Goal: Register for event/course

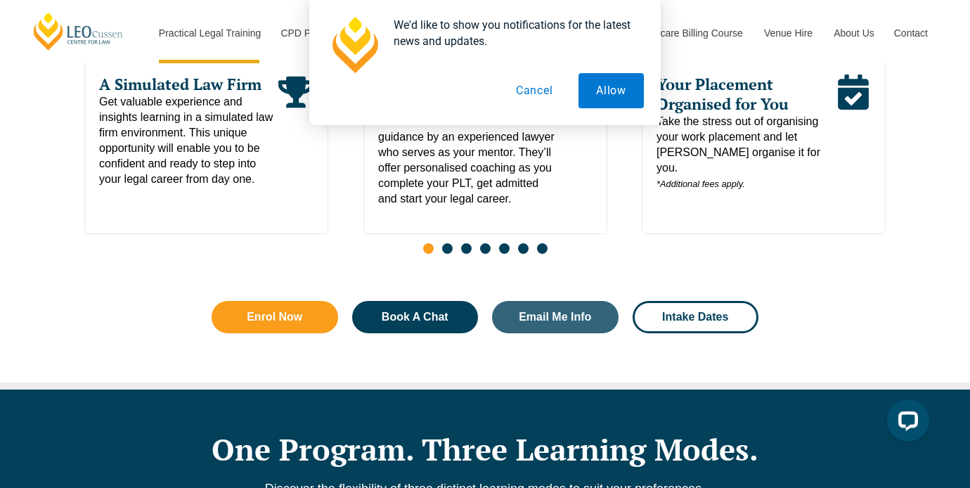
click at [519, 94] on button "Cancel" at bounding box center [534, 90] width 72 height 35
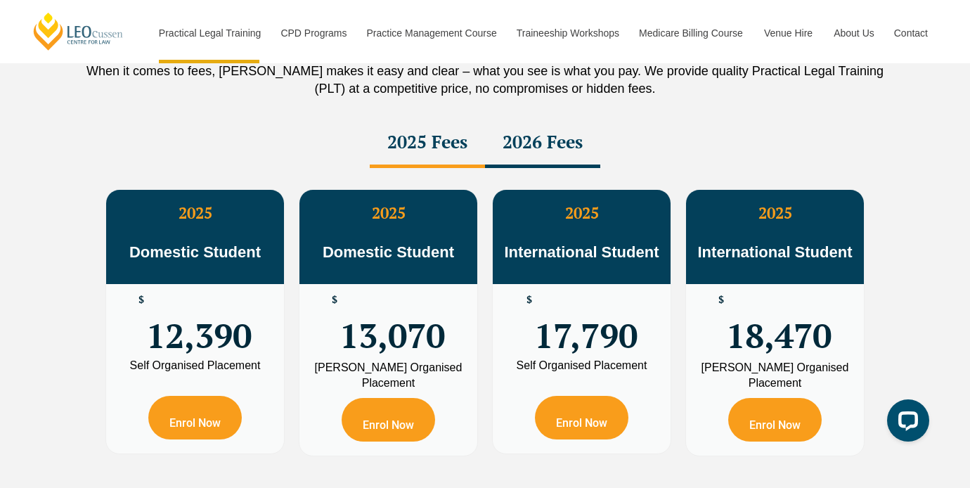
scroll to position [2509, 0]
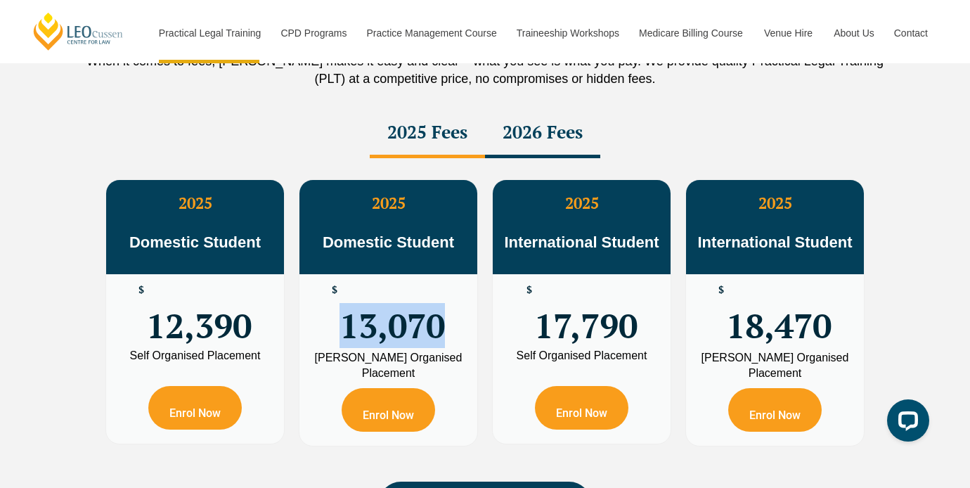
drag, startPoint x: 348, startPoint y: 333, endPoint x: 437, endPoint y: 333, distance: 89.3
click at [437, 333] on span "13,070" at bounding box center [392, 312] width 105 height 55
click at [404, 375] on div "Leo Cussen Organised Placement" at bounding box center [388, 365] width 157 height 31
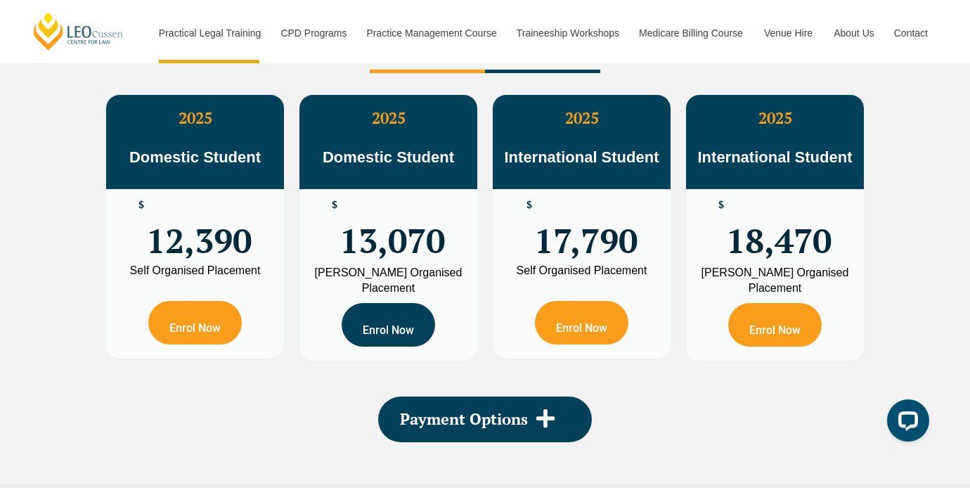
scroll to position [2596, 0]
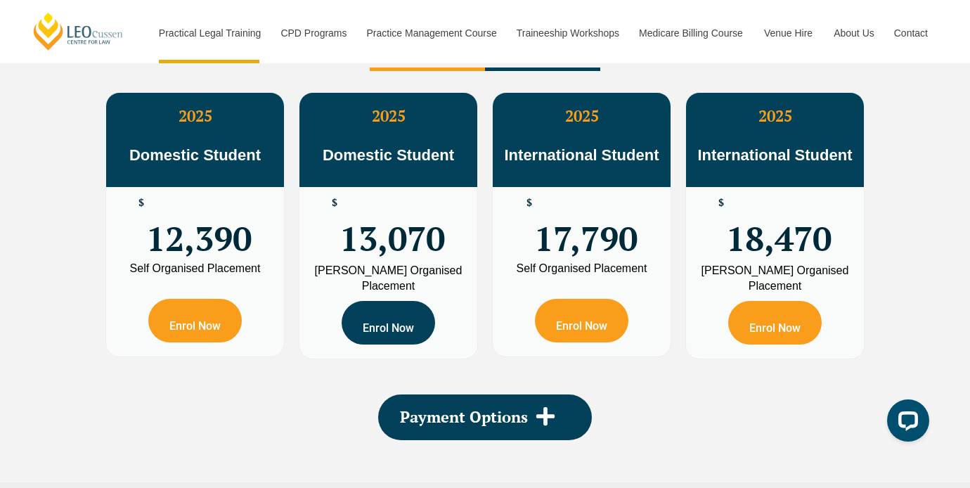
click at [392, 331] on link "Enrol Now" at bounding box center [388, 323] width 93 height 44
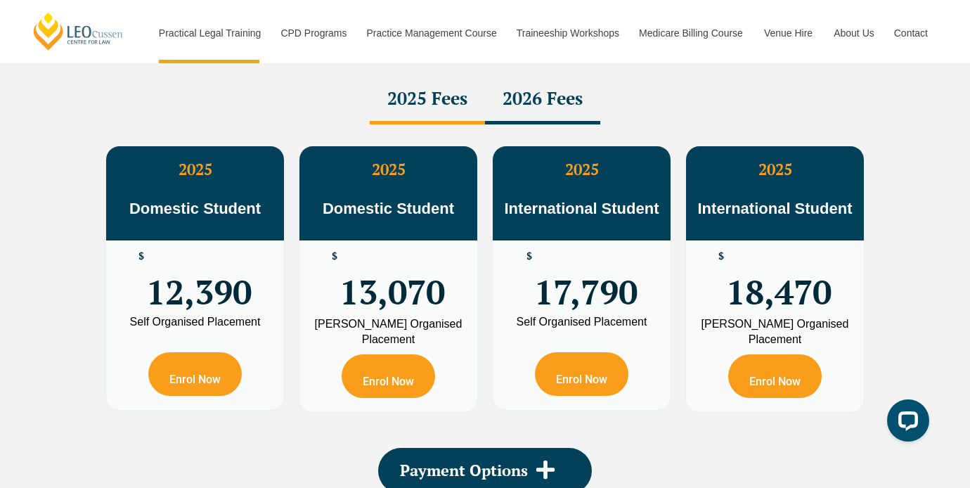
scroll to position [2255, 0]
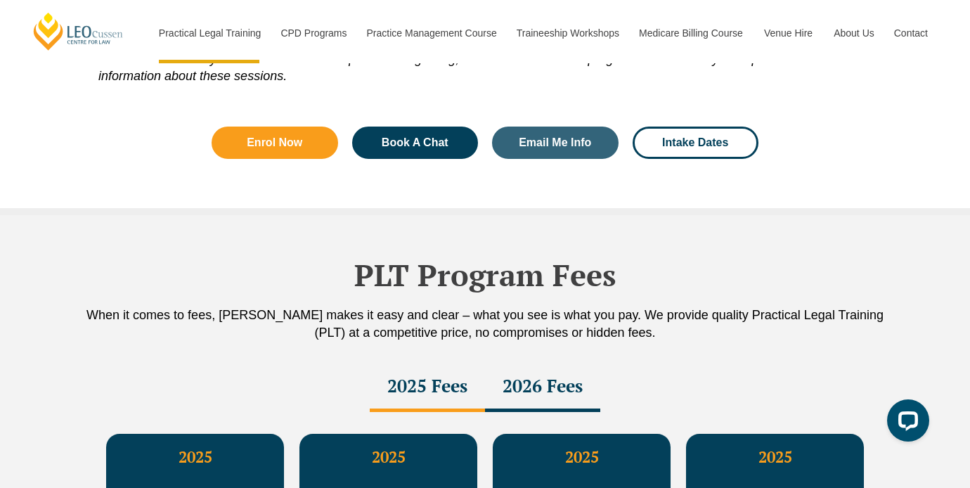
click at [512, 403] on div "2026 Fees" at bounding box center [542, 387] width 115 height 49
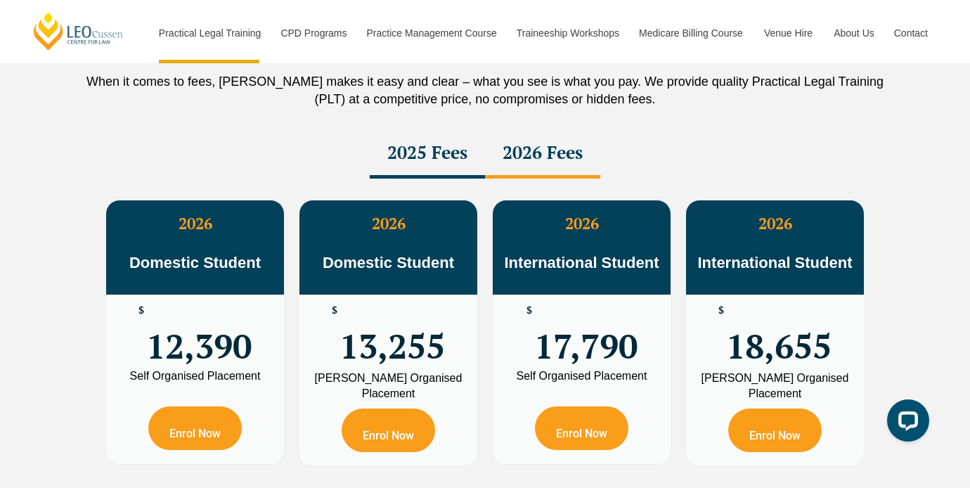
scroll to position [2490, 0]
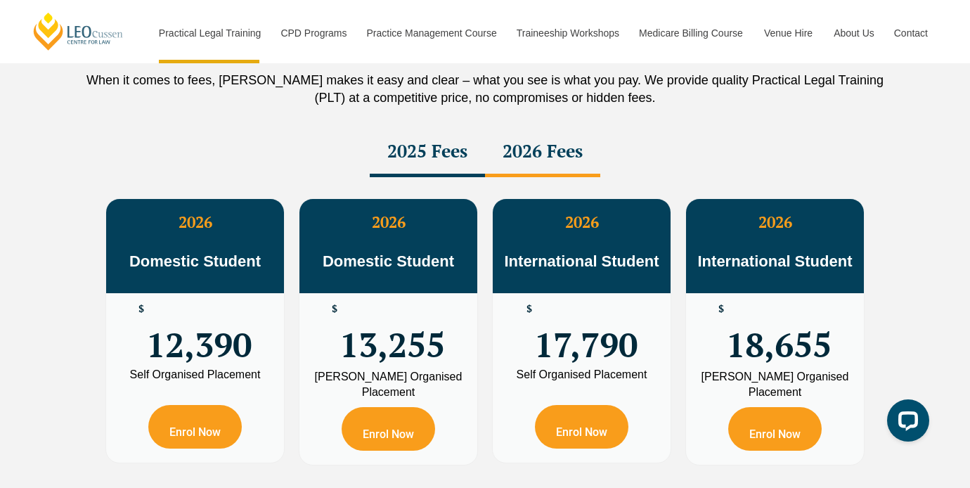
click at [440, 163] on div "2025 Fees" at bounding box center [427, 152] width 115 height 49
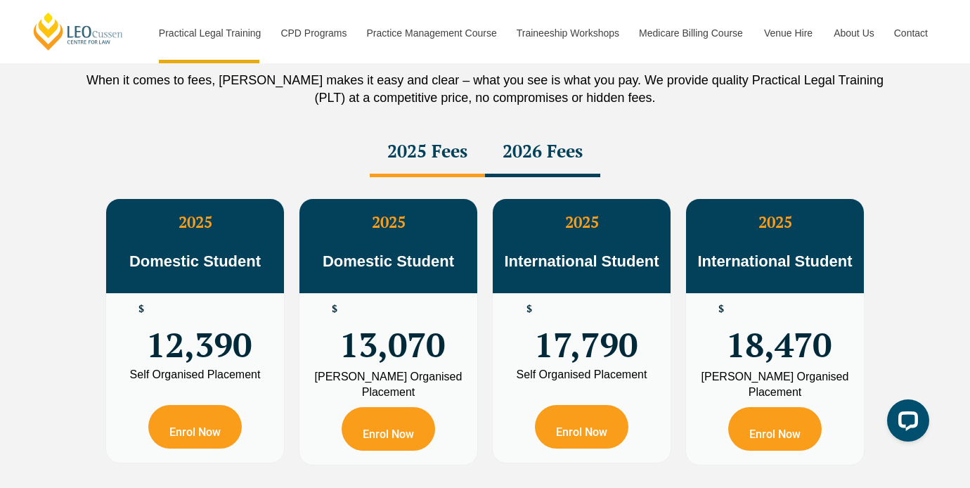
click at [535, 150] on div "2026 Fees" at bounding box center [542, 152] width 115 height 49
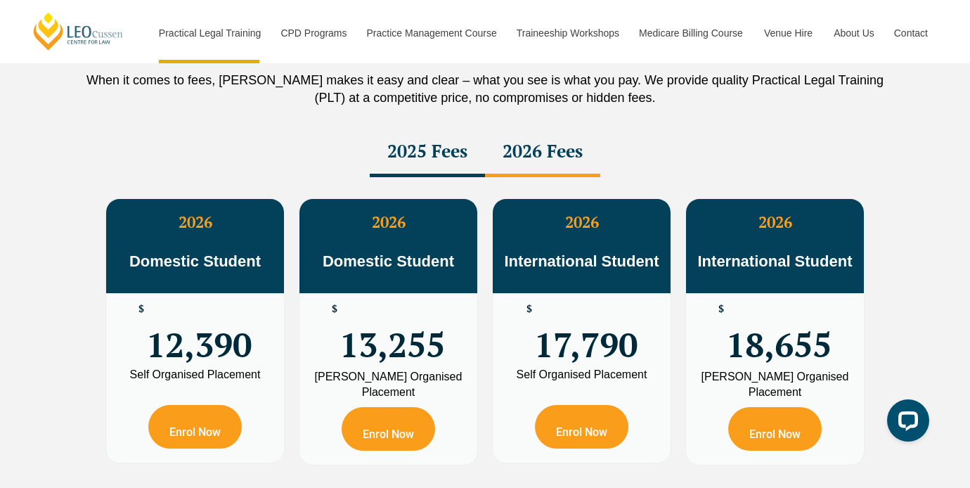
click at [465, 155] on div "2025 Fees" at bounding box center [427, 152] width 115 height 49
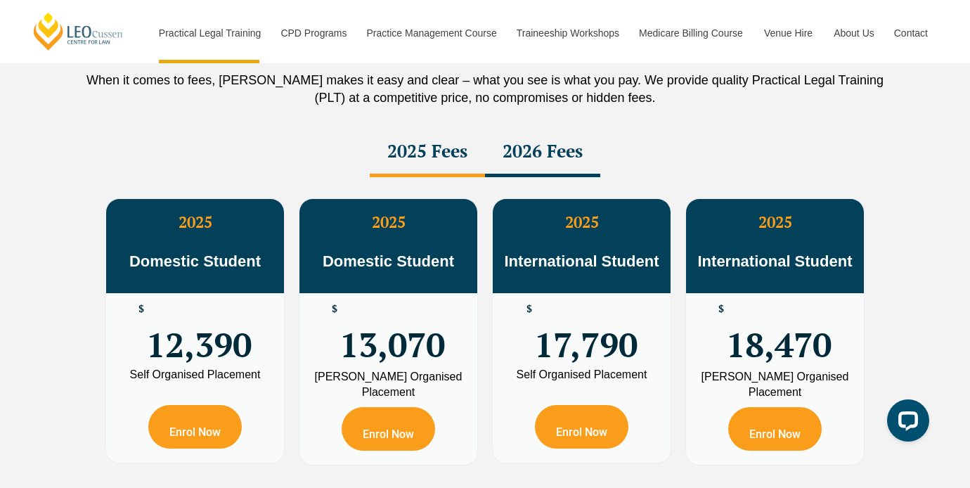
click at [543, 160] on div "2026 Fees" at bounding box center [542, 152] width 115 height 49
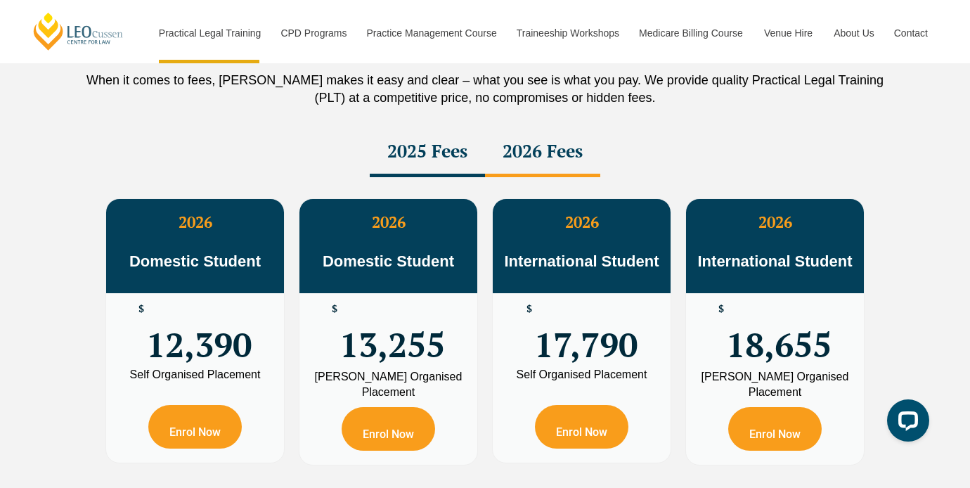
click at [452, 160] on div "2025 Fees" at bounding box center [427, 152] width 115 height 49
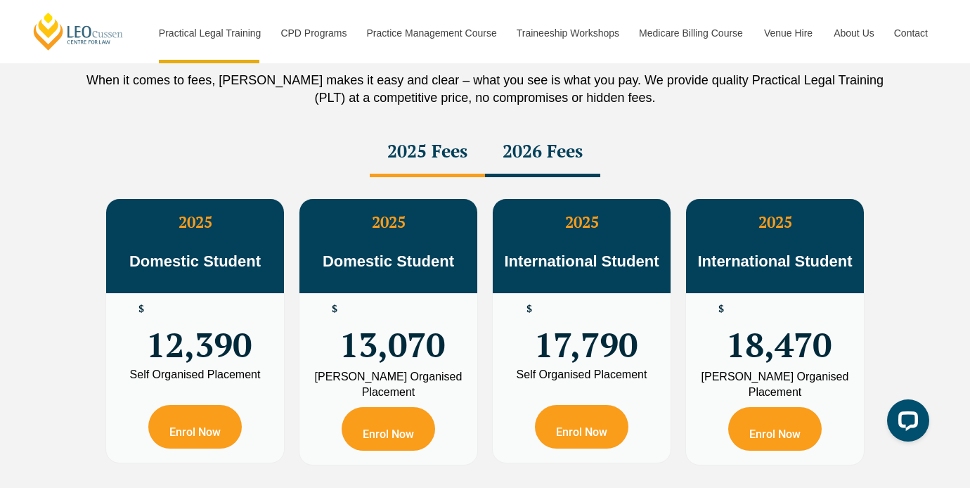
click at [536, 165] on div "2026 Fees" at bounding box center [542, 152] width 115 height 49
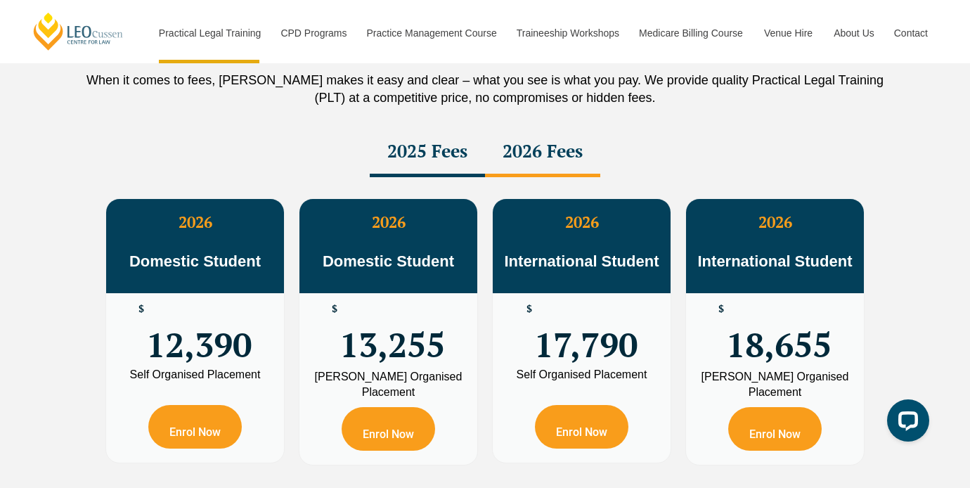
click at [444, 169] on div "2025 Fees" at bounding box center [427, 152] width 115 height 49
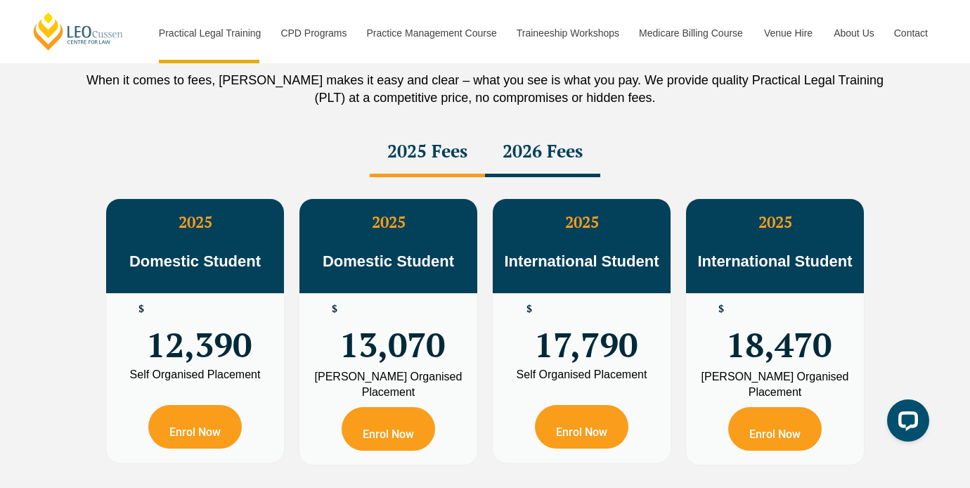
click at [510, 173] on div "2026 Fees" at bounding box center [542, 152] width 115 height 49
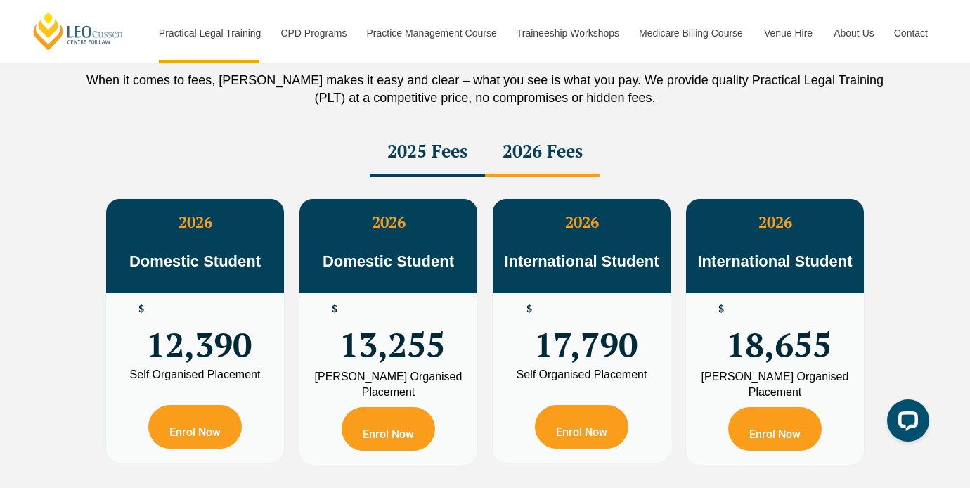
click at [436, 170] on div "2025 Fees" at bounding box center [427, 152] width 115 height 49
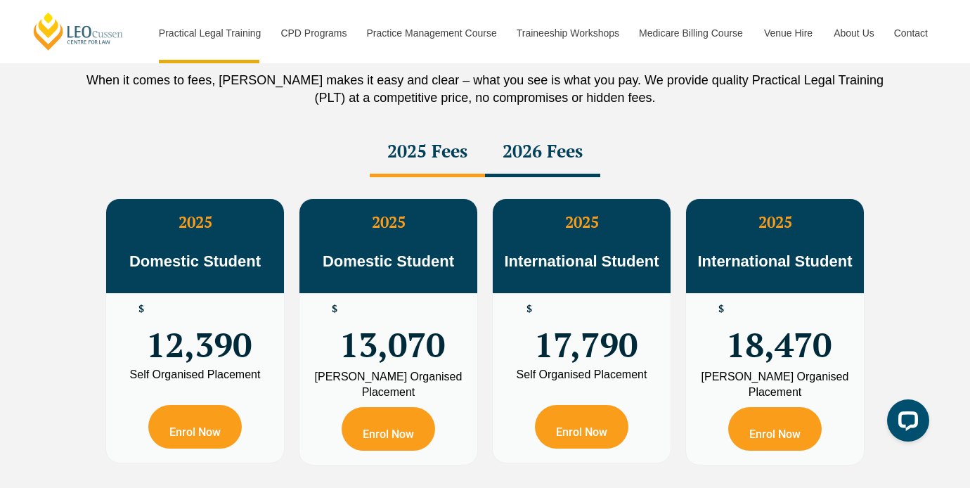
click at [517, 176] on div "2026 Fees" at bounding box center [542, 152] width 115 height 49
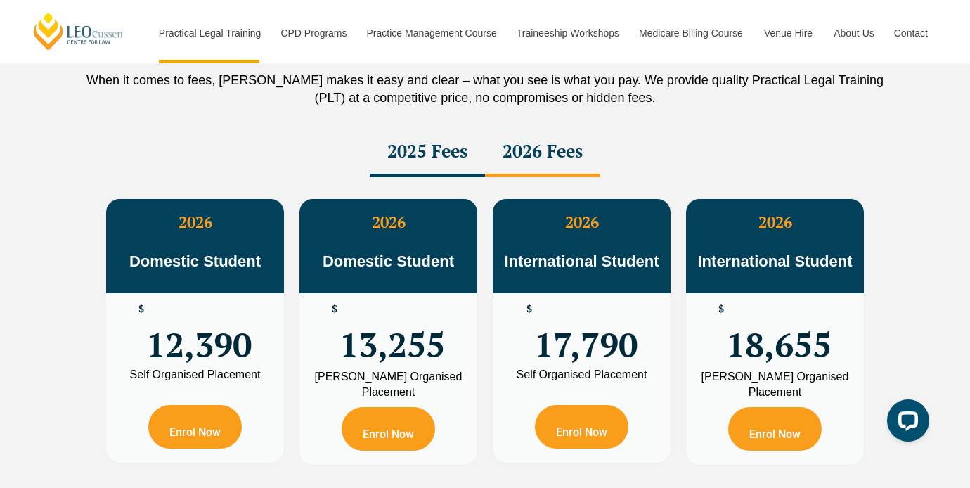
click at [429, 172] on div "2025 Fees" at bounding box center [427, 152] width 115 height 49
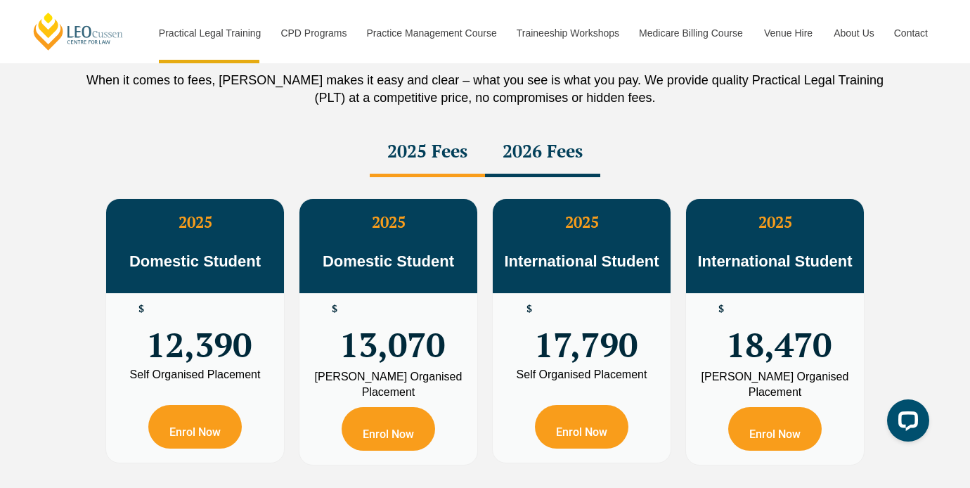
click at [508, 175] on div "2026 Fees" at bounding box center [542, 152] width 115 height 49
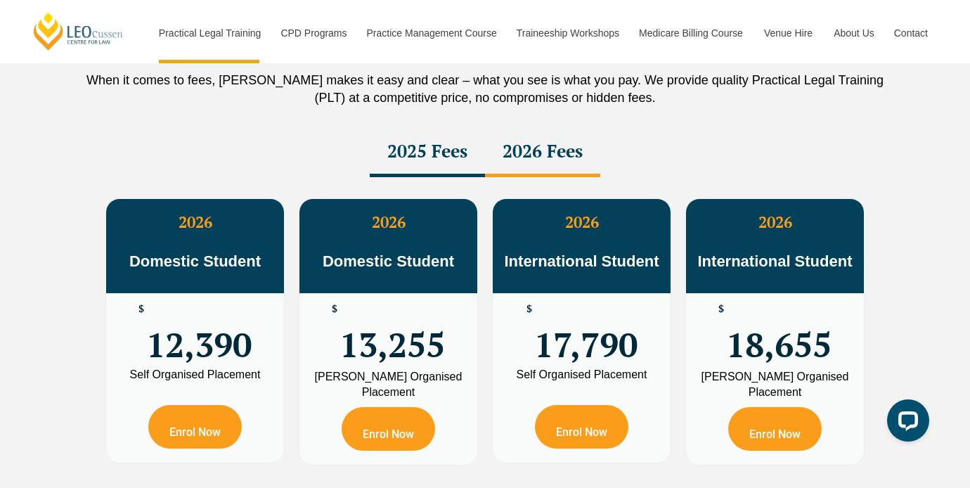
click at [460, 174] on div "2025 Fees" at bounding box center [427, 152] width 115 height 49
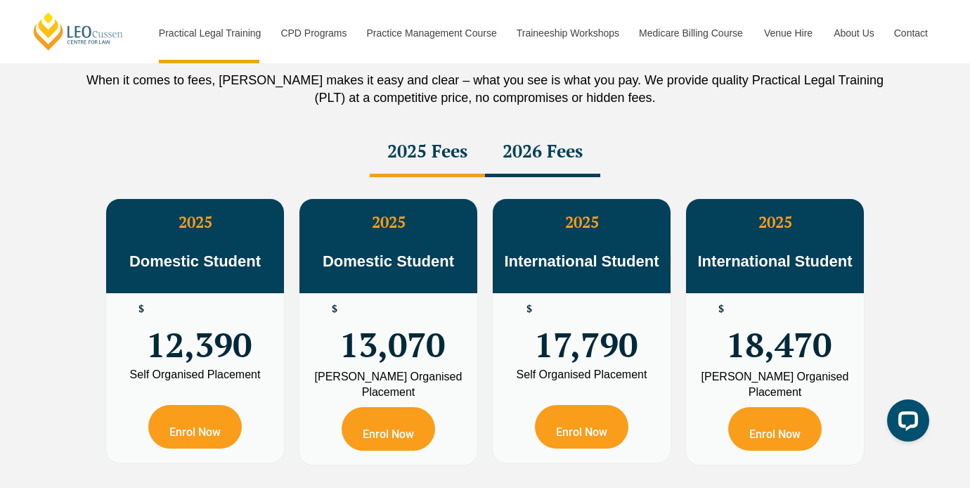
click at [492, 167] on div "2026 Fees" at bounding box center [542, 152] width 115 height 49
